Goal: Information Seeking & Learning: Check status

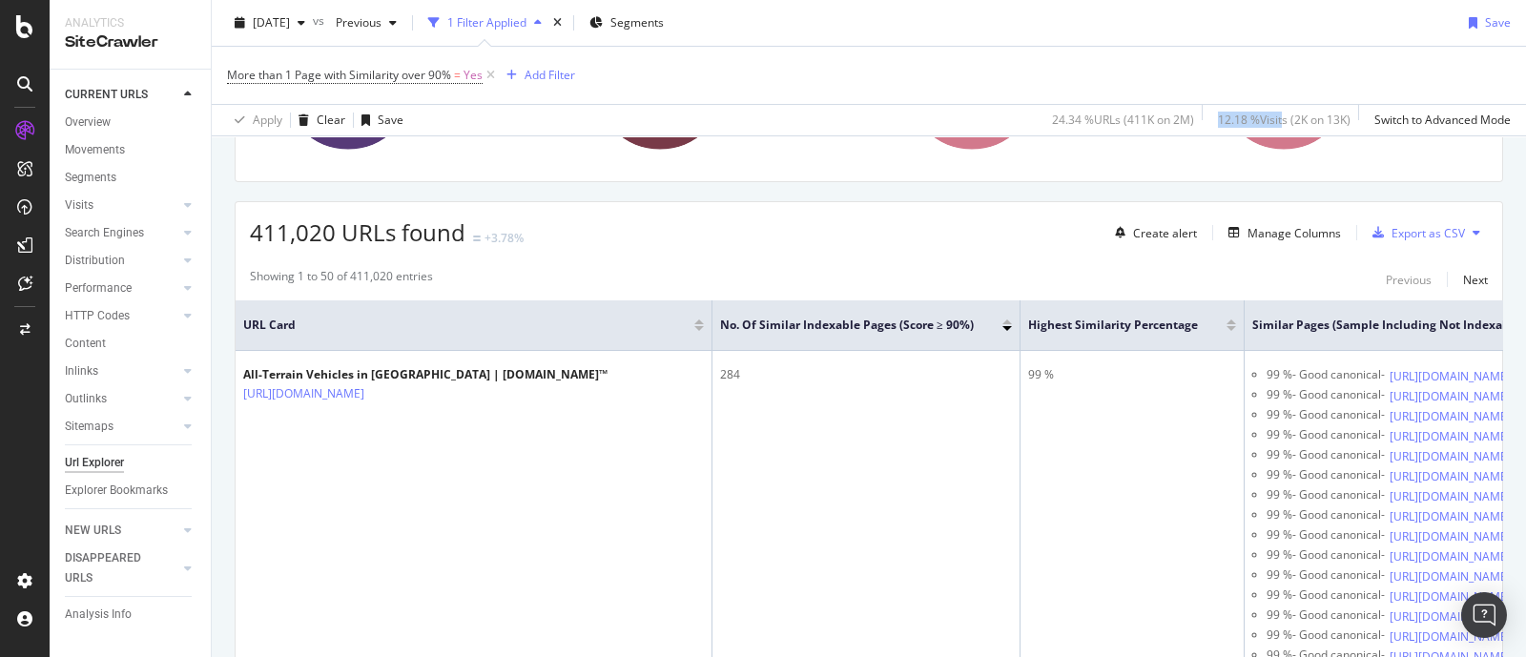
scroll to position [237, 0]
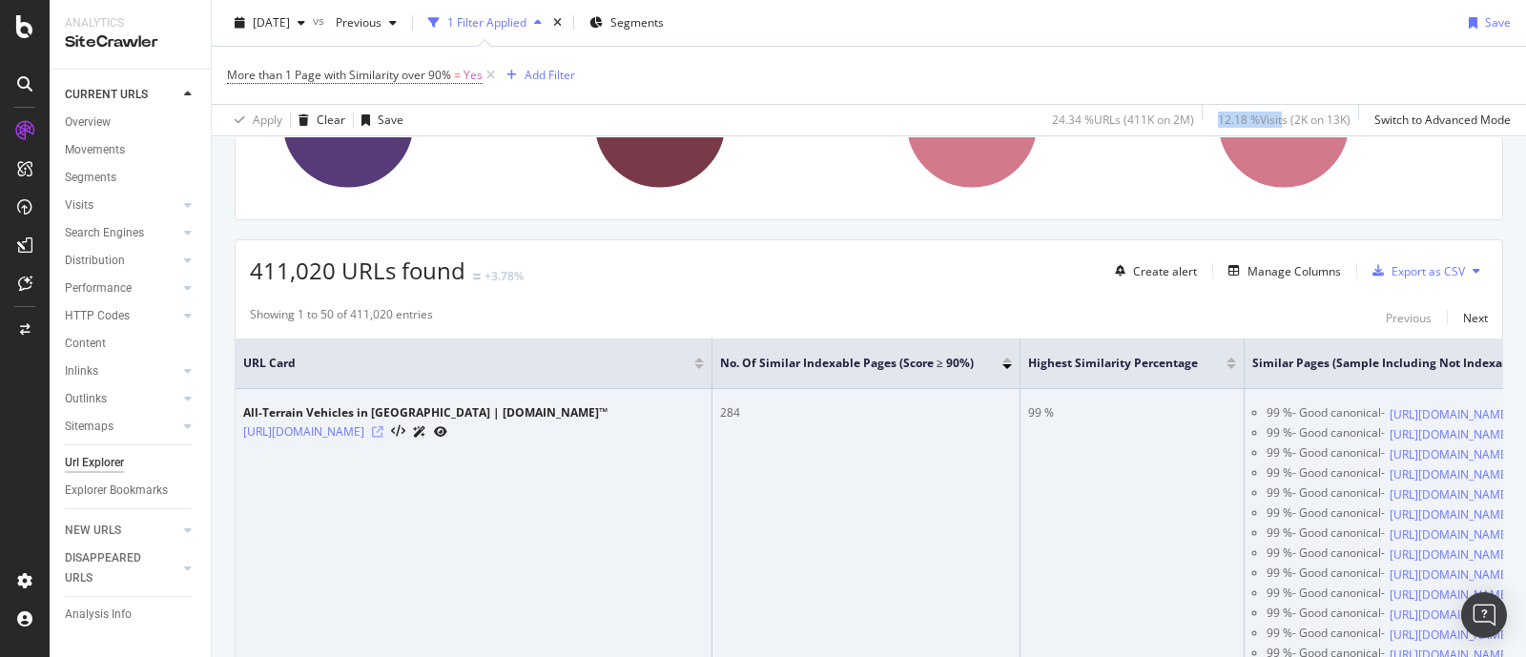
click at [383, 437] on icon at bounding box center [377, 431] width 11 height 11
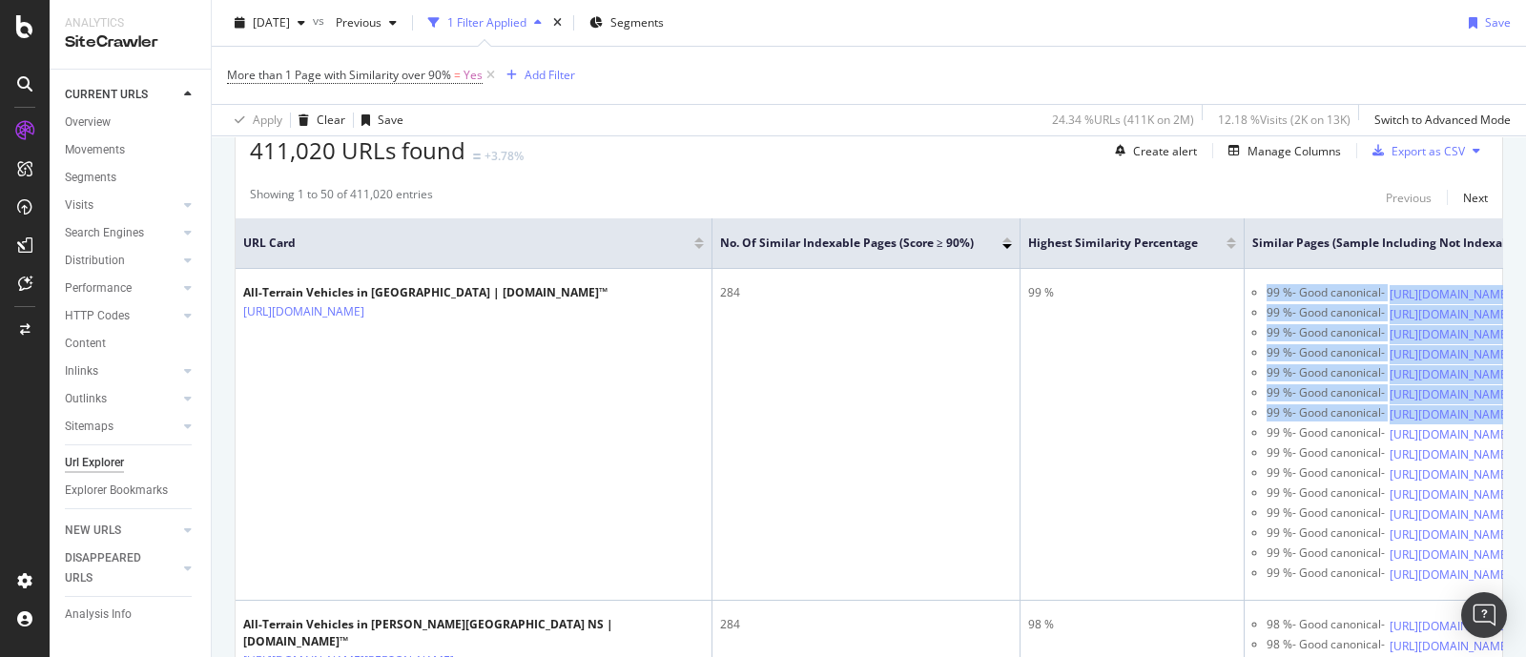
scroll to position [0, 235]
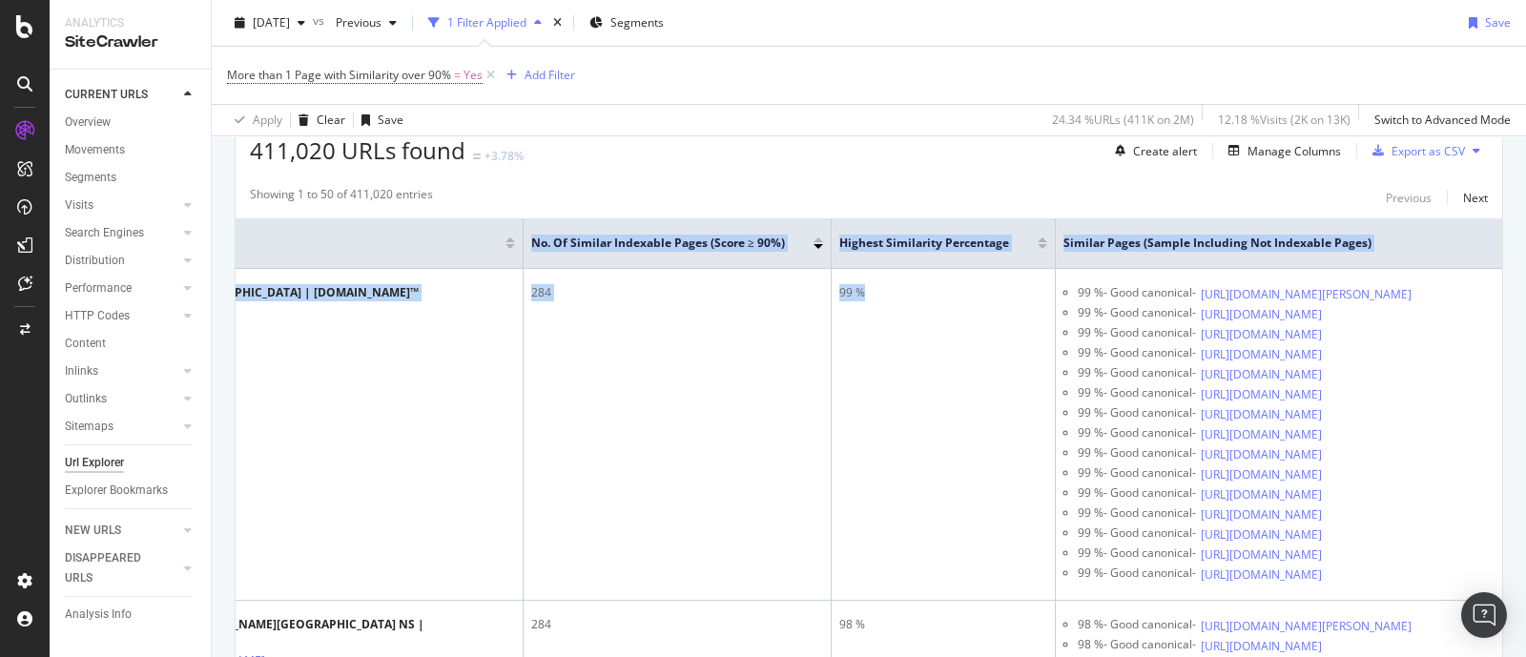
drag, startPoint x: 1290, startPoint y: 543, endPoint x: 1525, endPoint y: 533, distance: 234.8
click at [1525, 533] on div "URL Explorer [DOMAIN_NAME] [DATE] vs Previous 1 Filter Applied Segments Save Mo…" at bounding box center [869, 328] width 1314 height 657
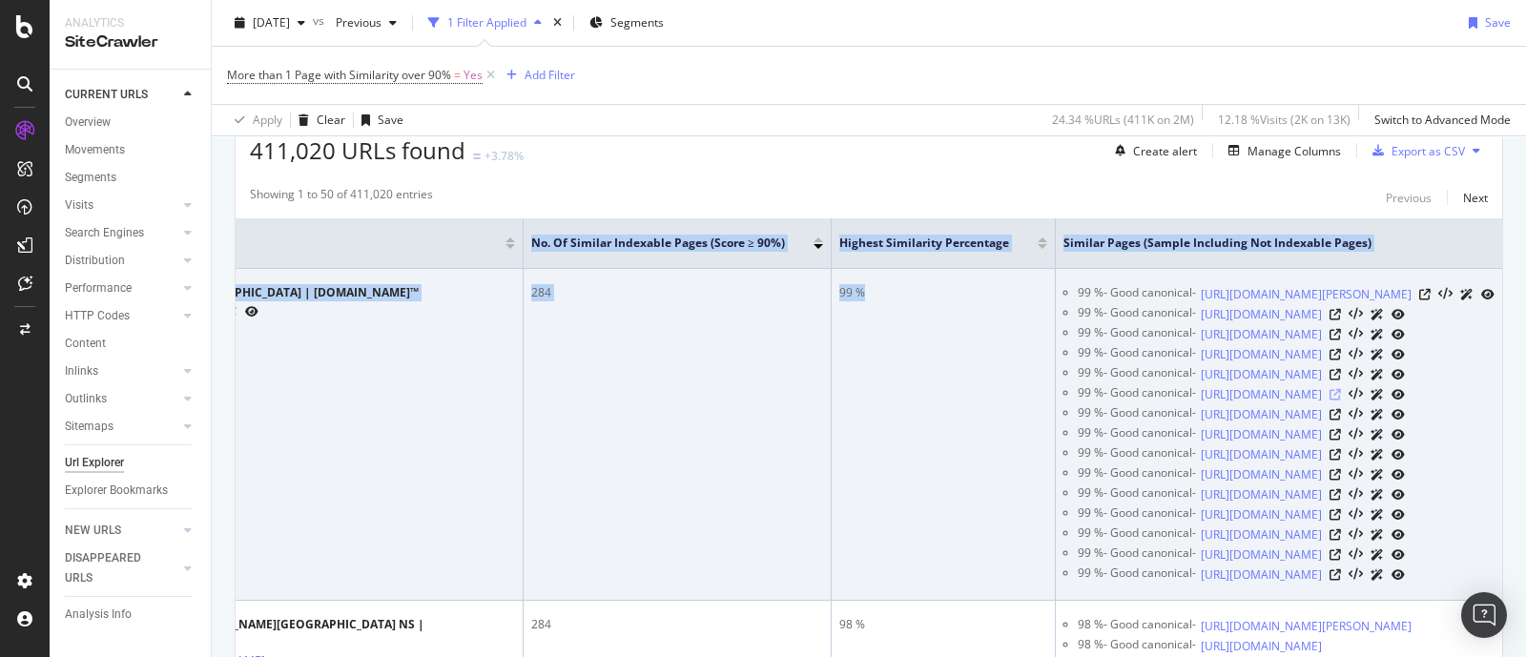
click at [1341, 401] on icon at bounding box center [1335, 394] width 11 height 11
